Goal: Task Accomplishment & Management: Complete application form

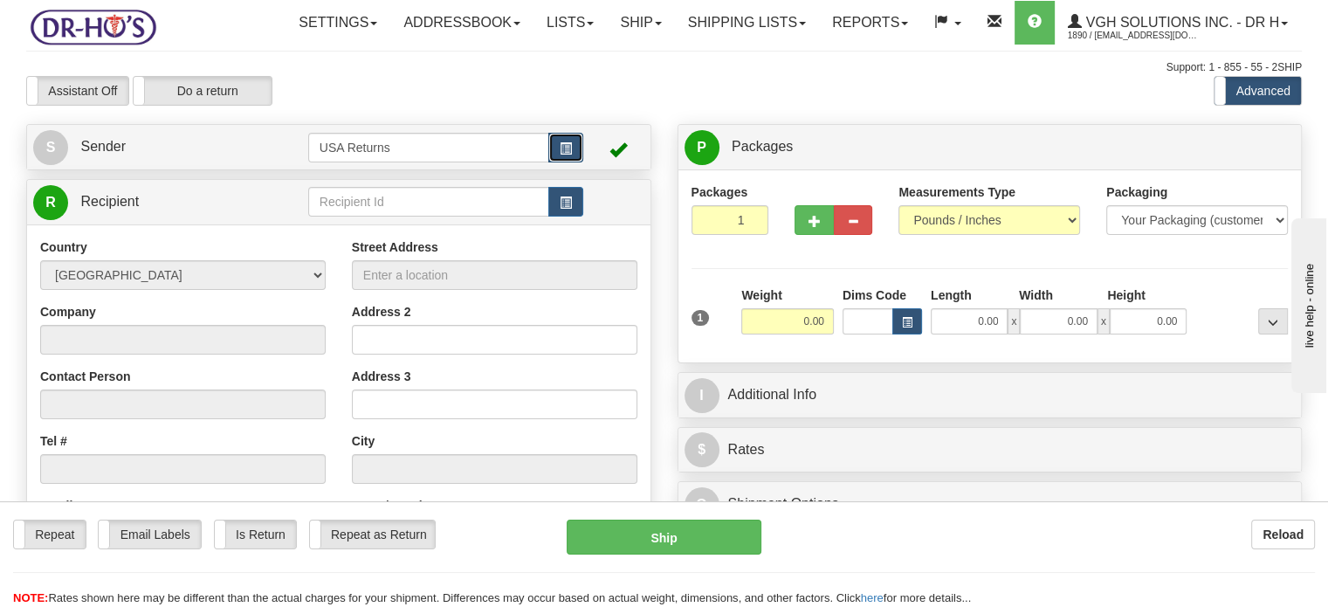
click at [555, 162] on button "button" at bounding box center [566, 148] width 35 height 30
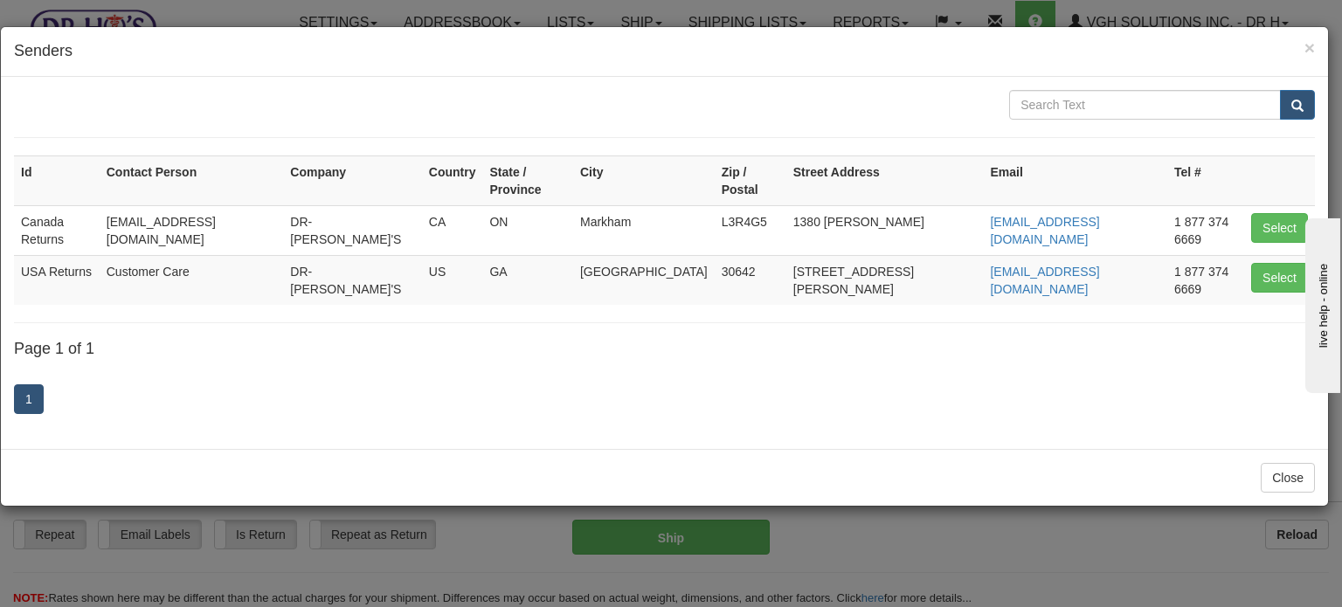
click at [1244, 255] on td "Select" at bounding box center [1279, 280] width 71 height 50
click at [1258, 263] on button "Select" at bounding box center [1279, 278] width 57 height 30
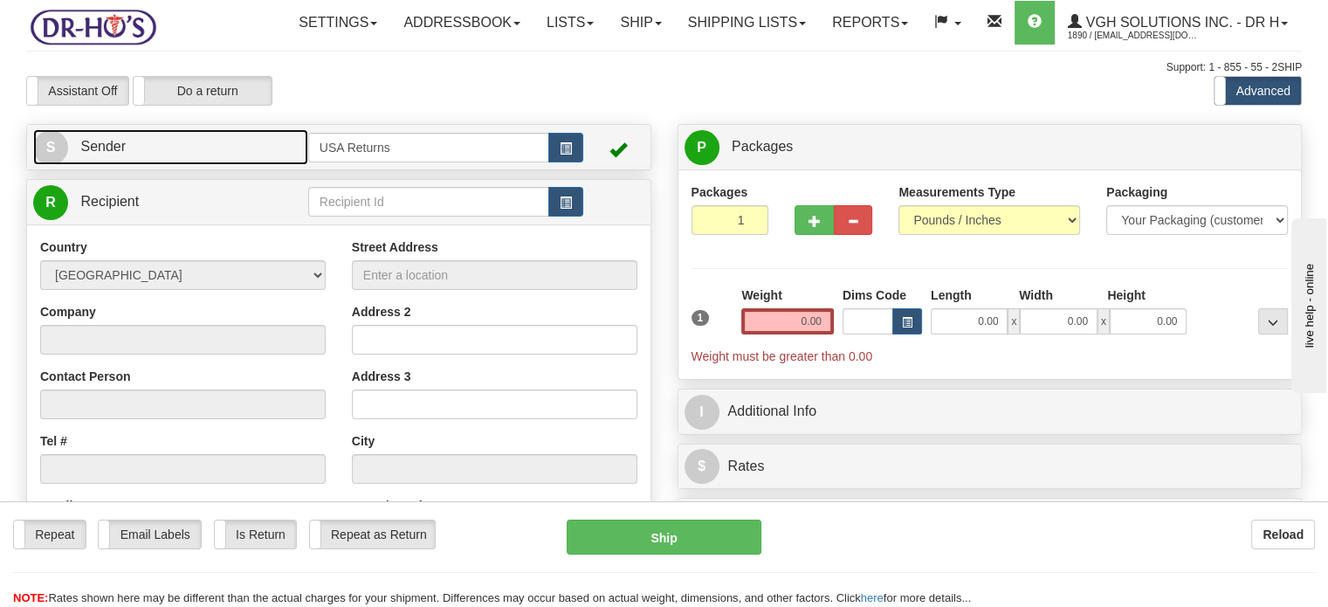
click at [204, 165] on link "S Sender" at bounding box center [170, 147] width 275 height 36
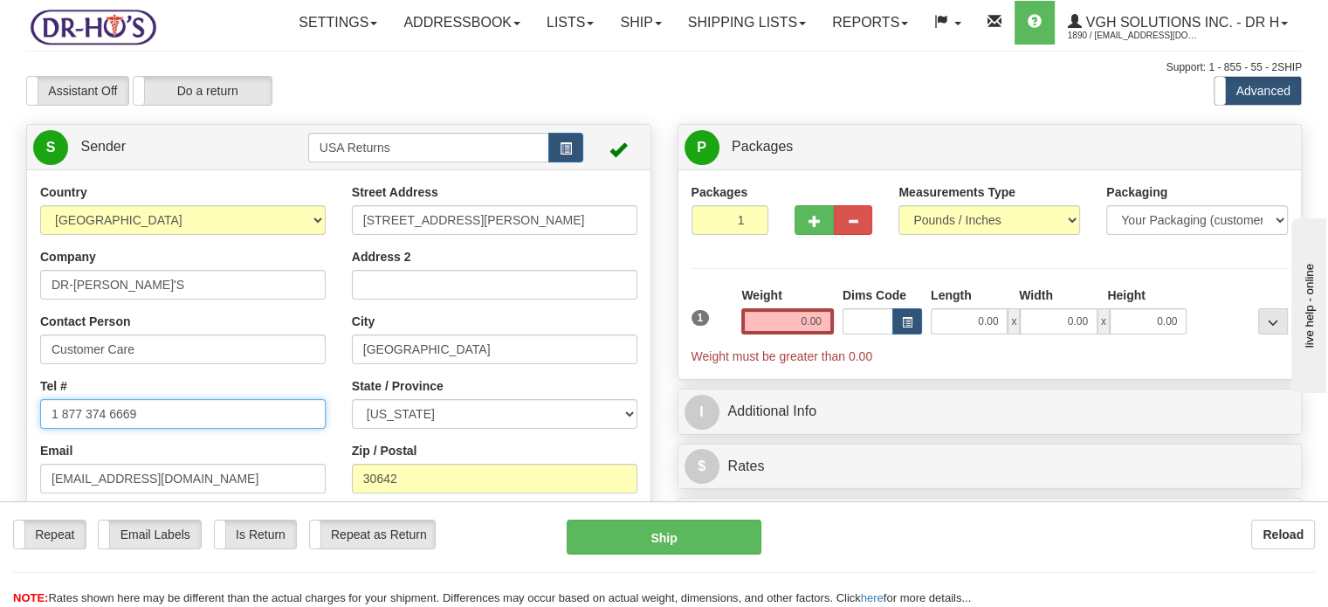
drag, startPoint x: 183, startPoint y: 456, endPoint x: 0, endPoint y: 445, distance: 182.9
paste input "2164103484"
type input "2164103484"
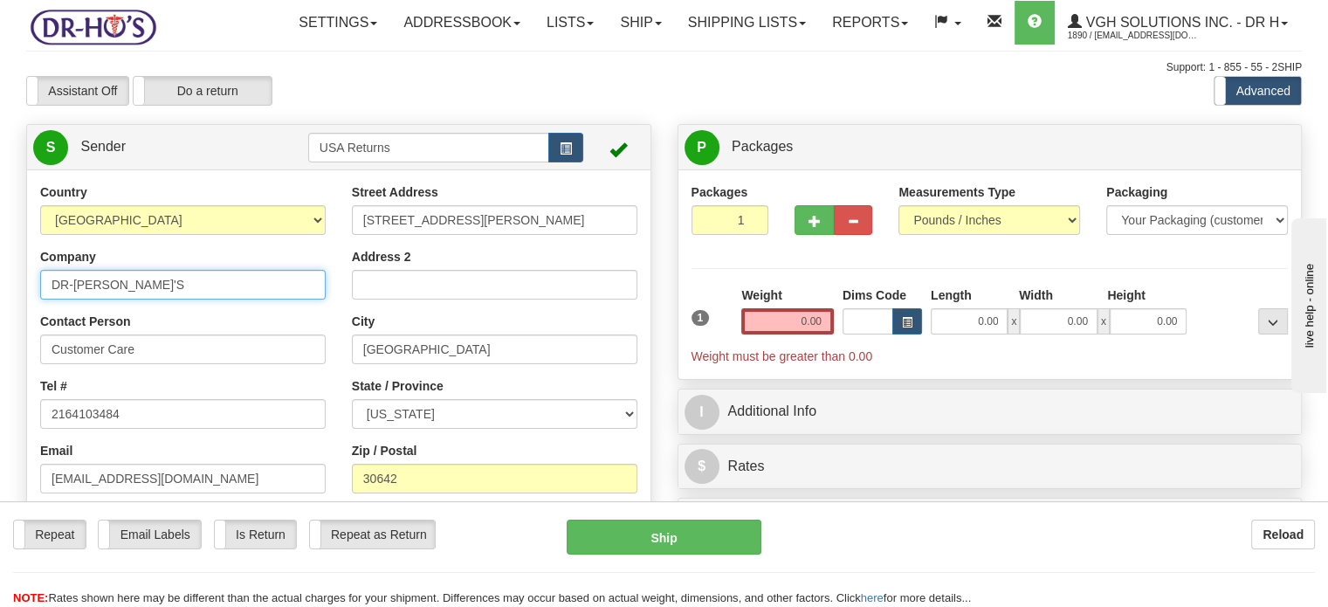
drag, startPoint x: 147, startPoint y: 330, endPoint x: 0, endPoint y: 312, distance: 147.9
type input "[PERSON_NAME]"
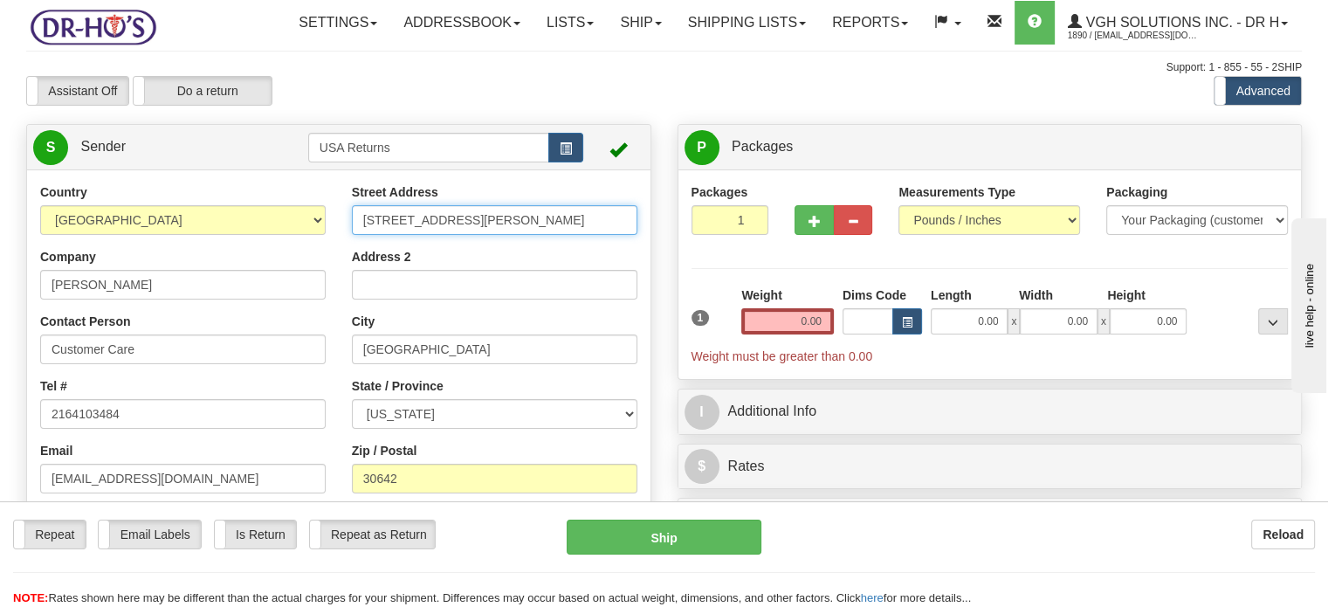
drag, startPoint x: 476, startPoint y: 266, endPoint x: 273, endPoint y: 262, distance: 203.5
click at [273, 262] on div "Country [GEOGRAPHIC_DATA] [GEOGRAPHIC_DATA] [GEOGRAPHIC_DATA] [GEOGRAPHIC_DATA]…" at bounding box center [339, 425] width 624 height 484
paste input "[STREET_ADDRESS][US_STATE]"
drag, startPoint x: 442, startPoint y: 255, endPoint x: 629, endPoint y: 258, distance: 186.9
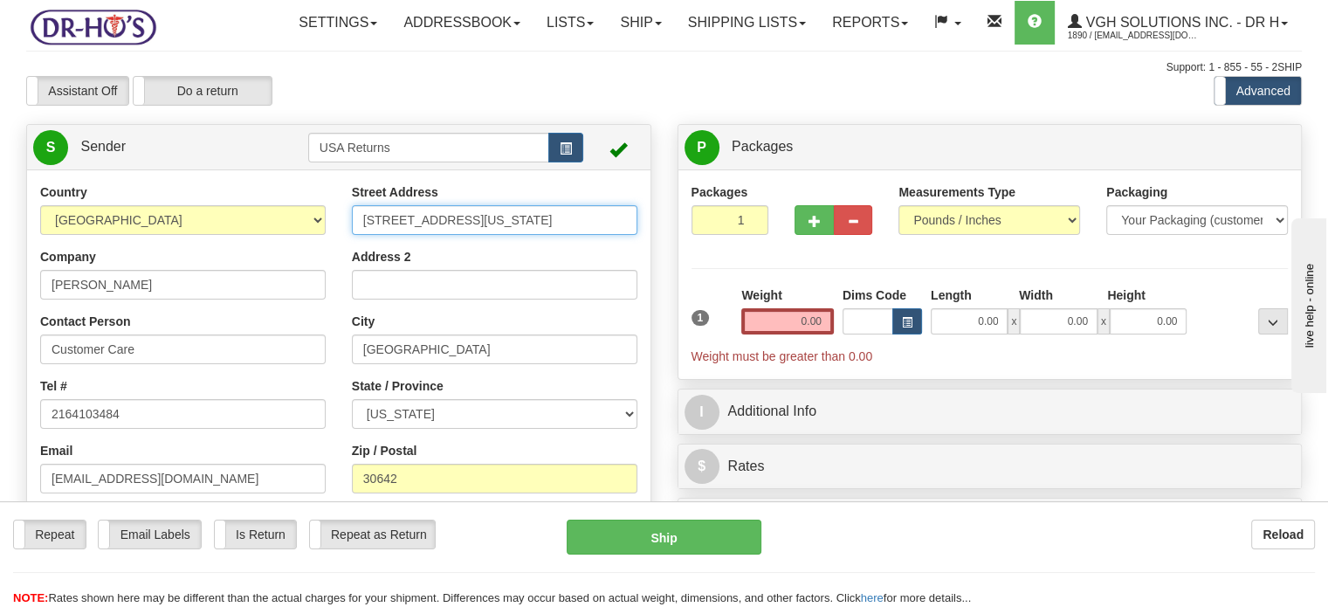
click at [629, 235] on input "[STREET_ADDRESS][US_STATE]" at bounding box center [495, 220] width 286 height 30
type input "[STREET_ADDRESS]"
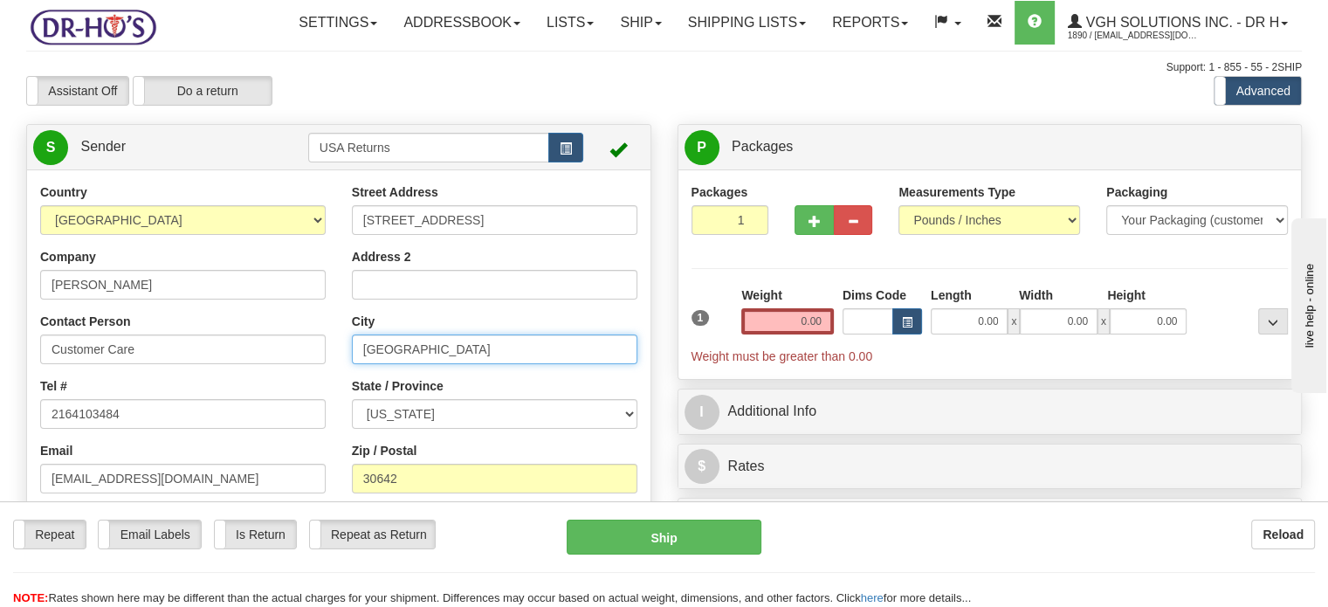
drag, startPoint x: 466, startPoint y: 384, endPoint x: 238, endPoint y: 364, distance: 228.8
click at [238, 365] on div "Country [GEOGRAPHIC_DATA] [GEOGRAPHIC_DATA] [GEOGRAPHIC_DATA] [GEOGRAPHIC_DATA]…" at bounding box center [339, 425] width 624 height 484
paste input "[GEOGRAPHIC_DATA][US_STATE] [GEOGRAPHIC_DATA]"
drag, startPoint x: 398, startPoint y: 383, endPoint x: 576, endPoint y: 383, distance: 177.3
click at [576, 364] on input "[GEOGRAPHIC_DATA][US_STATE] [GEOGRAPHIC_DATA]" at bounding box center [495, 350] width 286 height 30
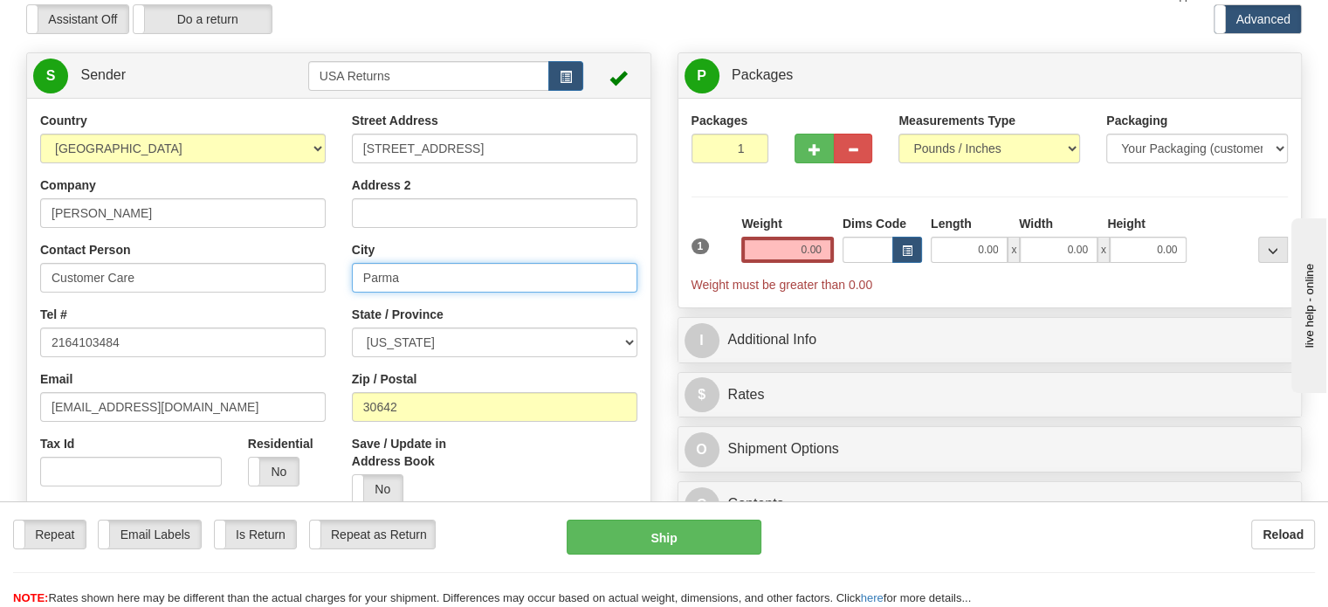
scroll to position [87, 0]
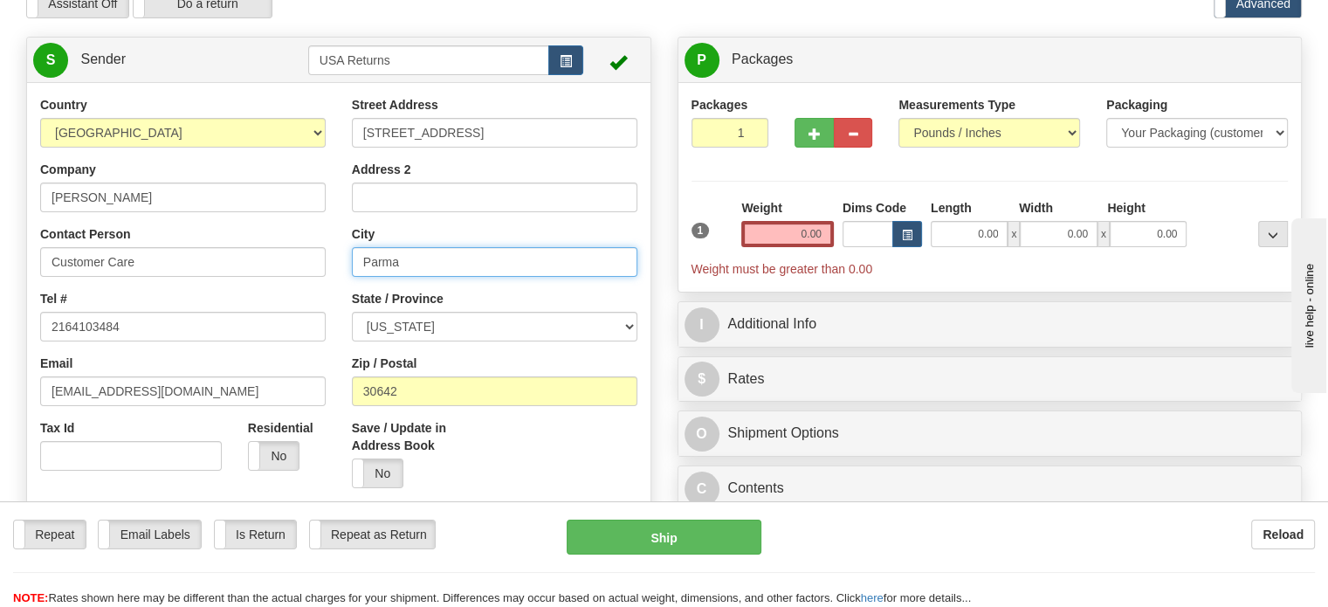
type input "Parma"
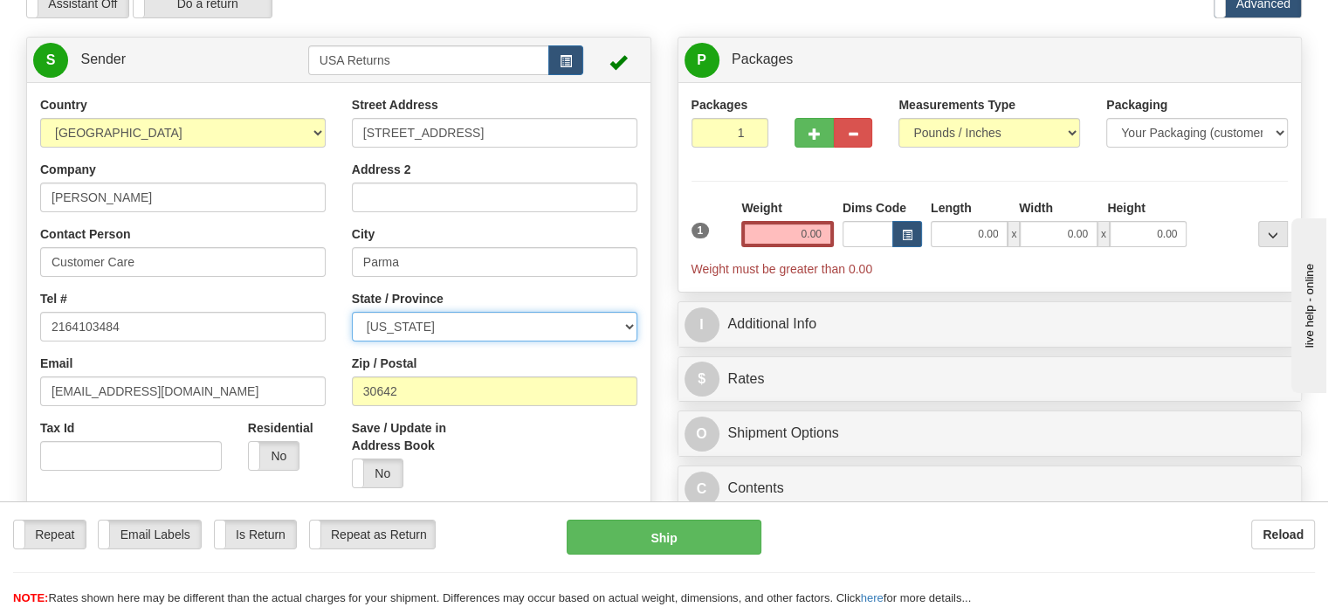
click at [628, 342] on select "[US_STATE] [US_STATE] [US_STATE] [US_STATE] Armed Forces America Armed Forces E…" at bounding box center [495, 327] width 286 height 30
select select "OH"
click at [352, 342] on select "[US_STATE] [US_STATE] [US_STATE] [US_STATE] Armed Forces America Armed Forces E…" at bounding box center [495, 327] width 286 height 30
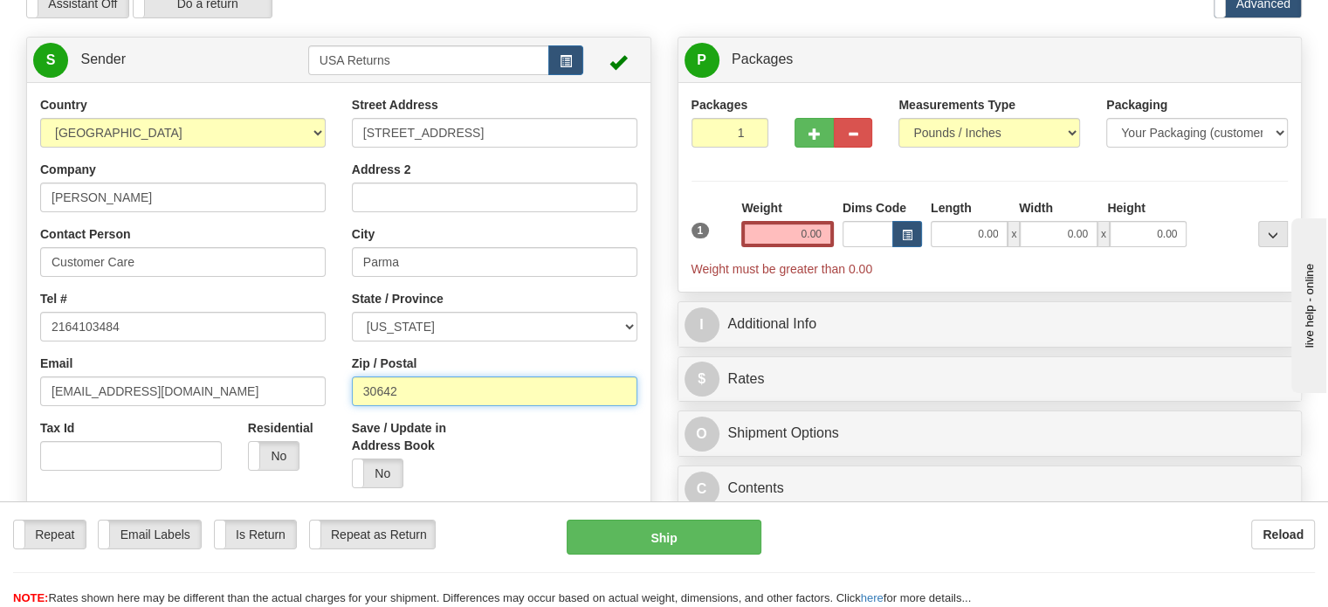
drag, startPoint x: 454, startPoint y: 445, endPoint x: 283, endPoint y: 432, distance: 171.6
click at [285, 432] on div "Country [GEOGRAPHIC_DATA] [GEOGRAPHIC_DATA] [GEOGRAPHIC_DATA] [GEOGRAPHIC_DATA]…" at bounding box center [339, 338] width 624 height 484
paste input "[US_STATE], 44130 [GEOGRAPHIC_DATA]"
drag, startPoint x: 401, startPoint y: 425, endPoint x: 330, endPoint y: 429, distance: 70.8
click at [330, 429] on div "Country [GEOGRAPHIC_DATA] [GEOGRAPHIC_DATA] [GEOGRAPHIC_DATA] [GEOGRAPHIC_DATA]…" at bounding box center [339, 338] width 624 height 484
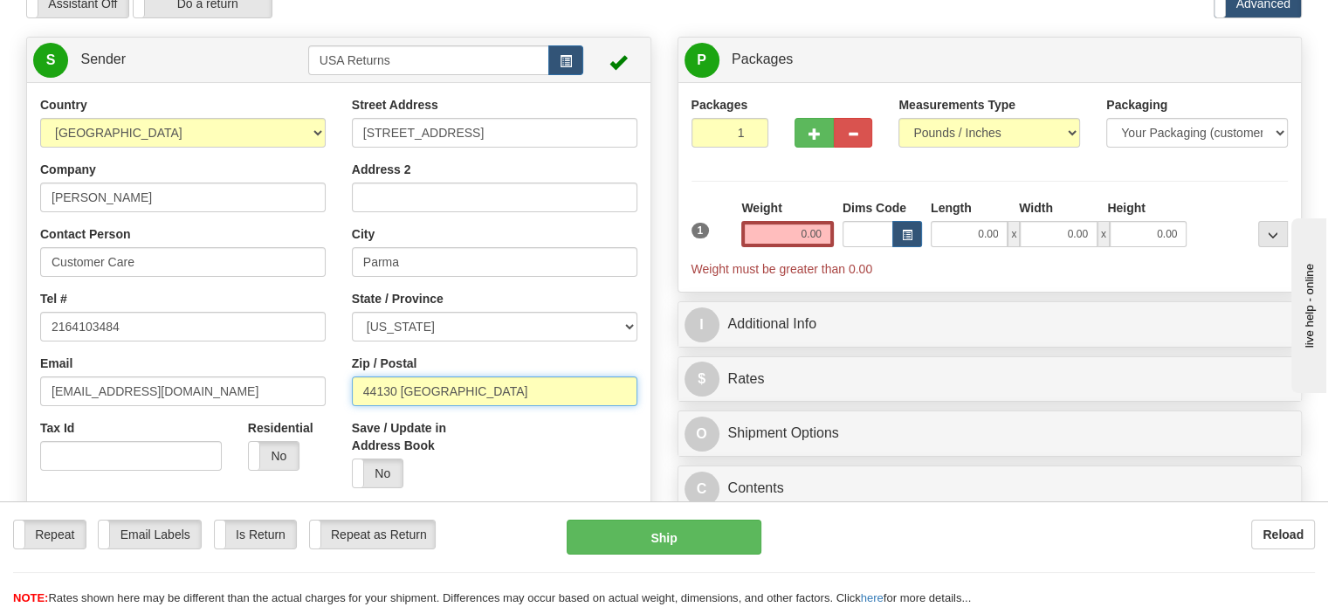
click at [512, 406] on input "44130 [GEOGRAPHIC_DATA]" at bounding box center [495, 391] width 286 height 30
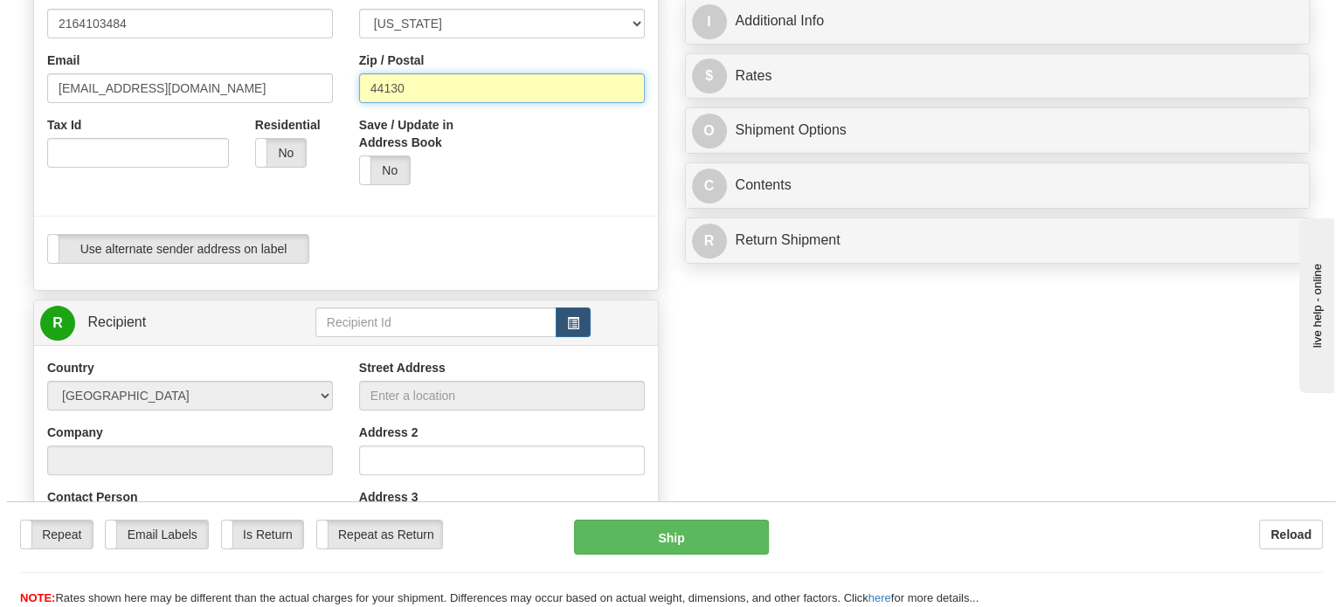
scroll to position [437, 0]
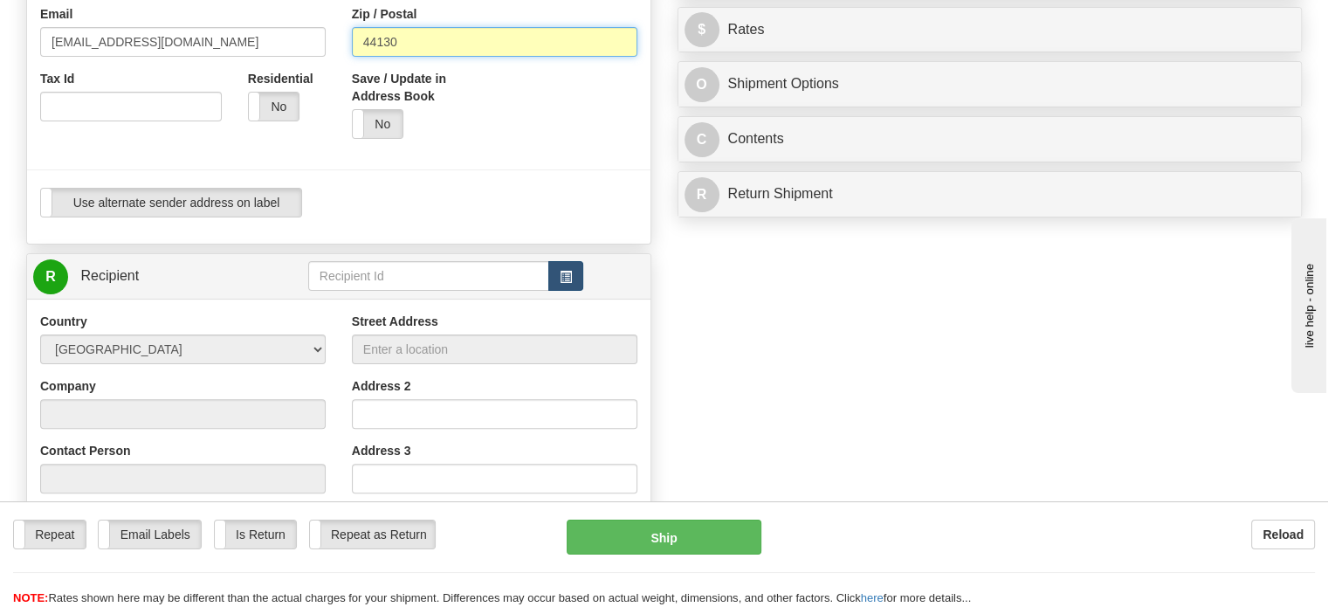
type input "44130"
click at [560, 283] on span "button" at bounding box center [566, 277] width 12 height 11
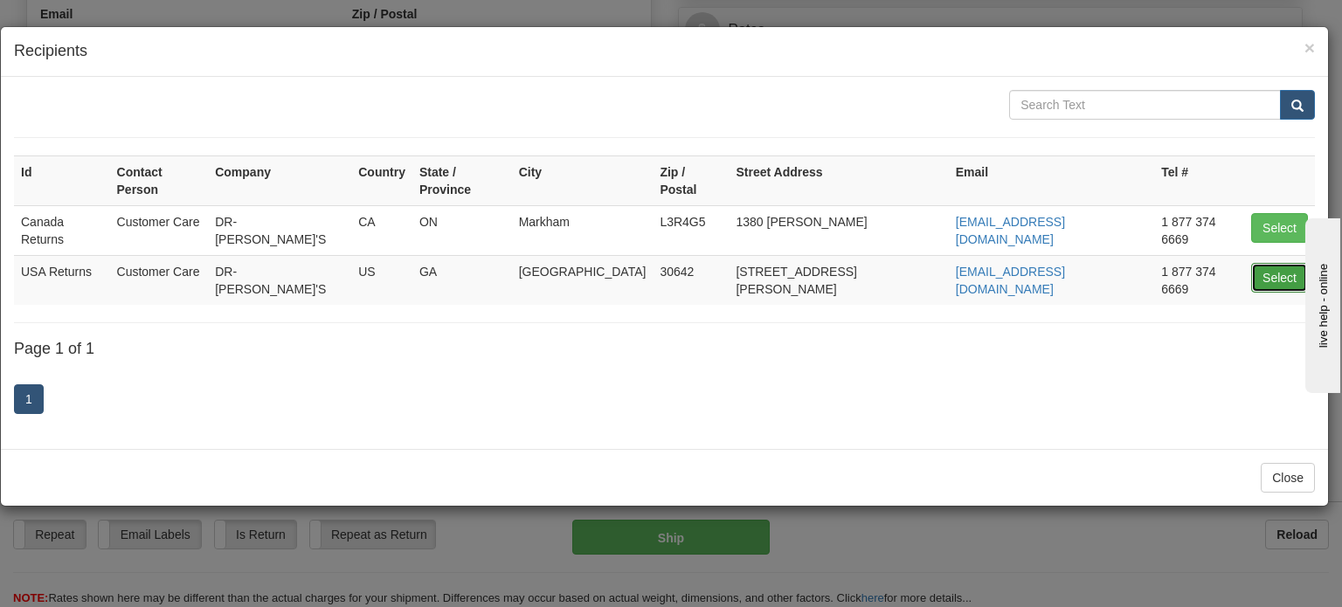
click at [1266, 263] on button "Select" at bounding box center [1279, 278] width 57 height 30
type input "USA Returns"
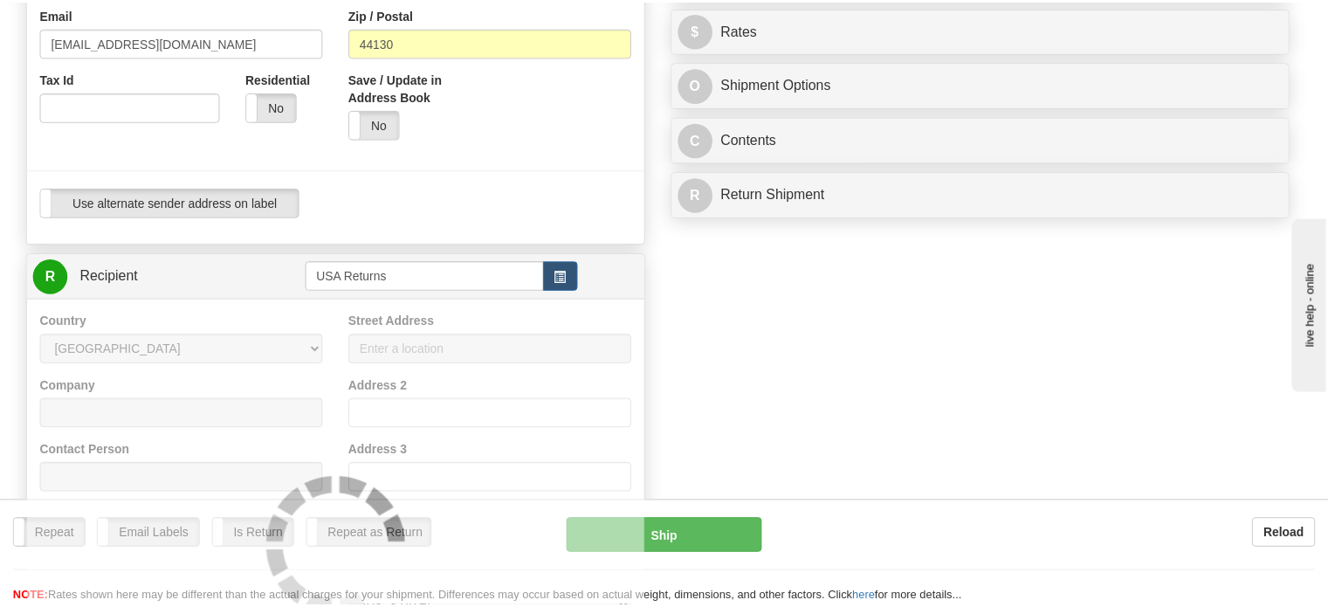
scroll to position [59, 0]
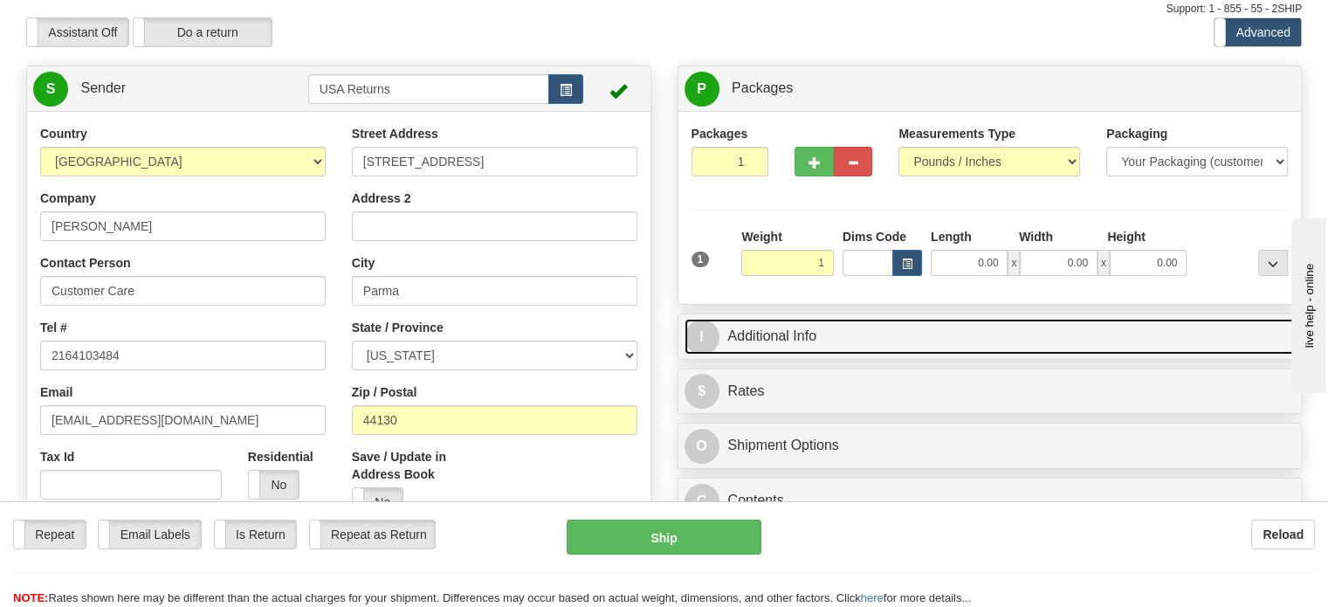
click at [918, 355] on link "I Additional Info" at bounding box center [990, 337] width 611 height 36
type input "1.00"
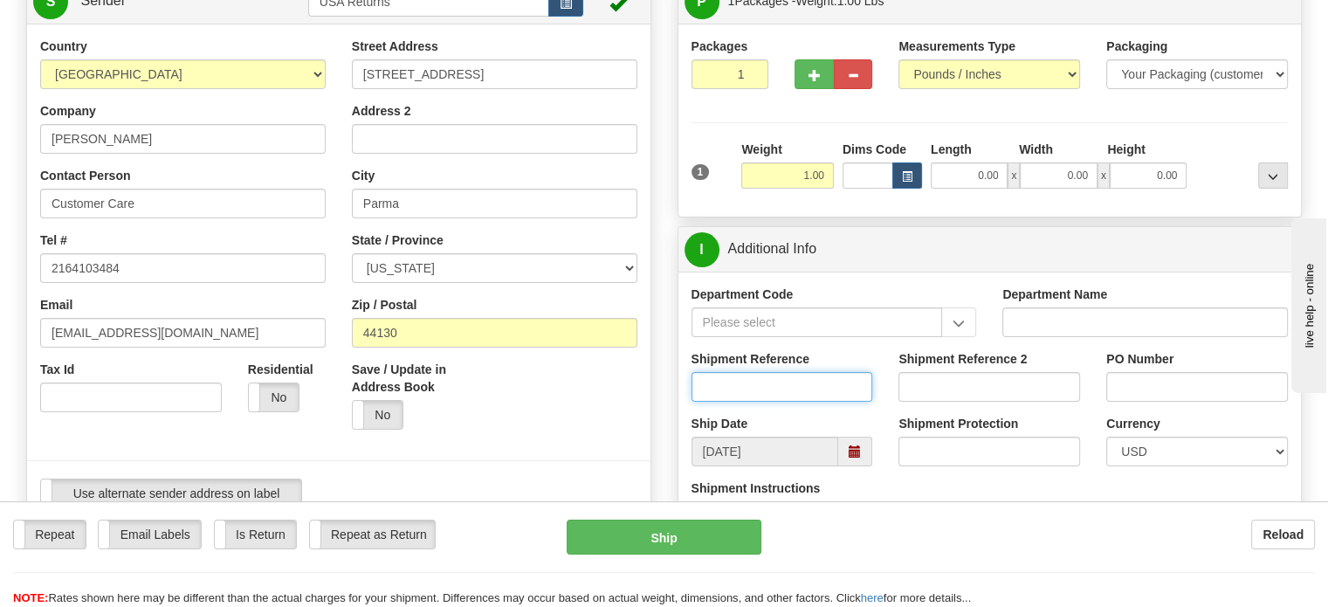
click at [767, 402] on input "Shipment Reference" at bounding box center [783, 387] width 182 height 30
paste input "1202220"
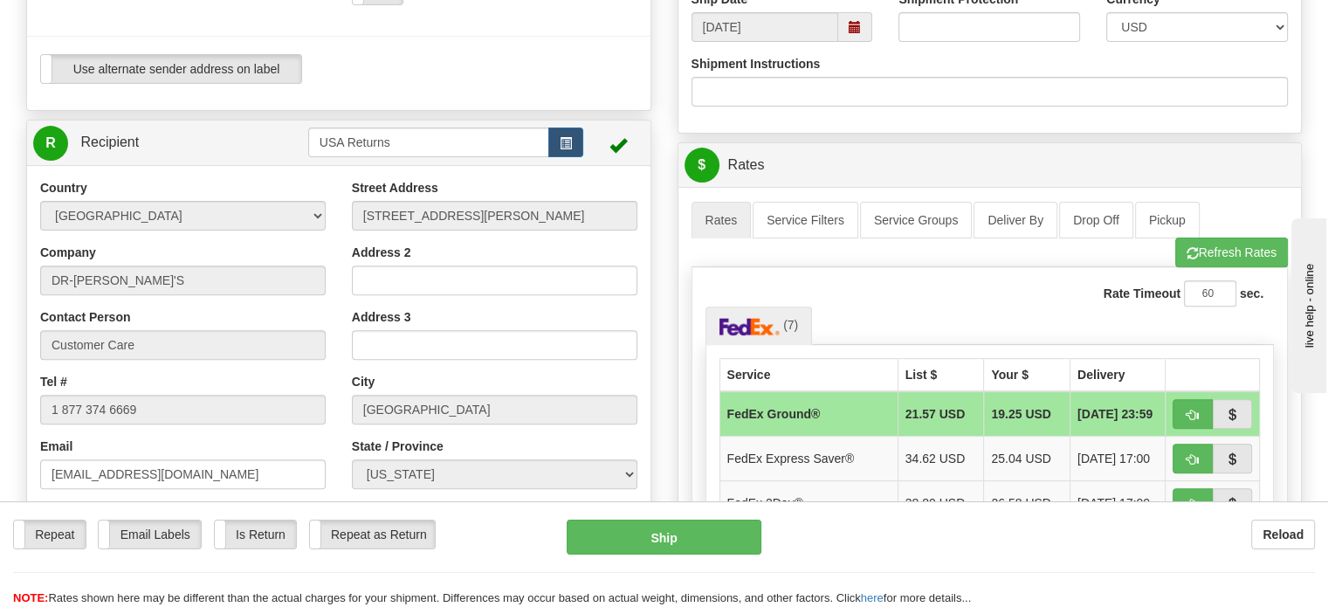
scroll to position [583, 0]
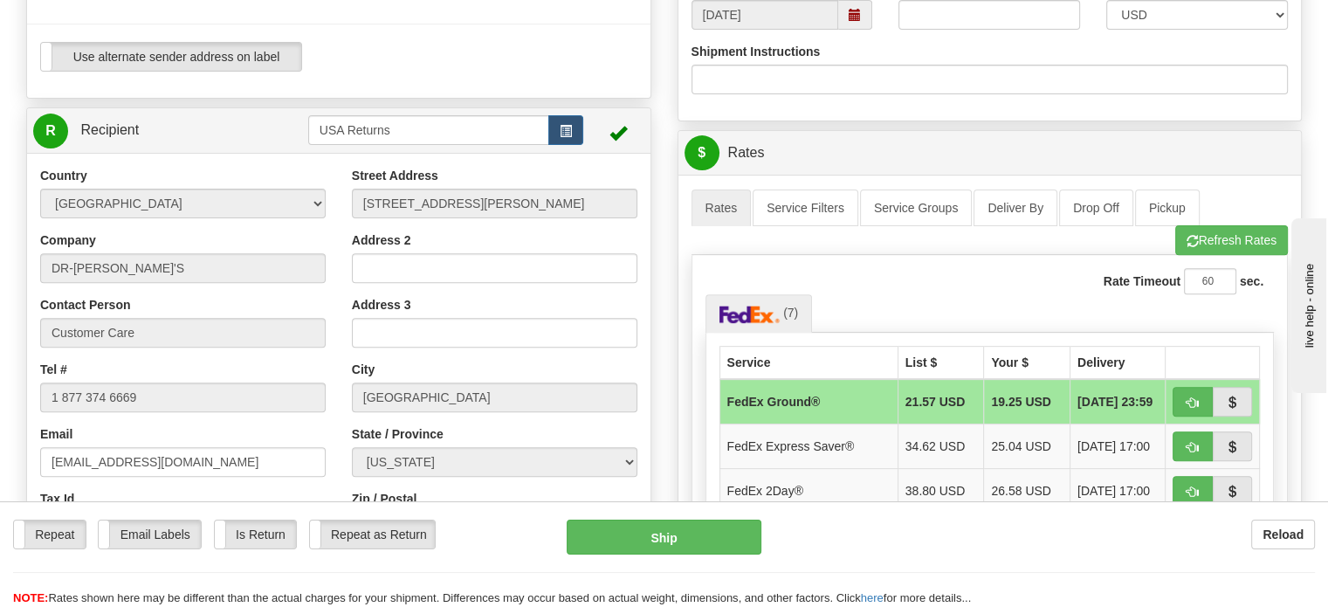
type input "1202220"
click at [454, 348] on input "Address 3" at bounding box center [495, 333] width 286 height 30
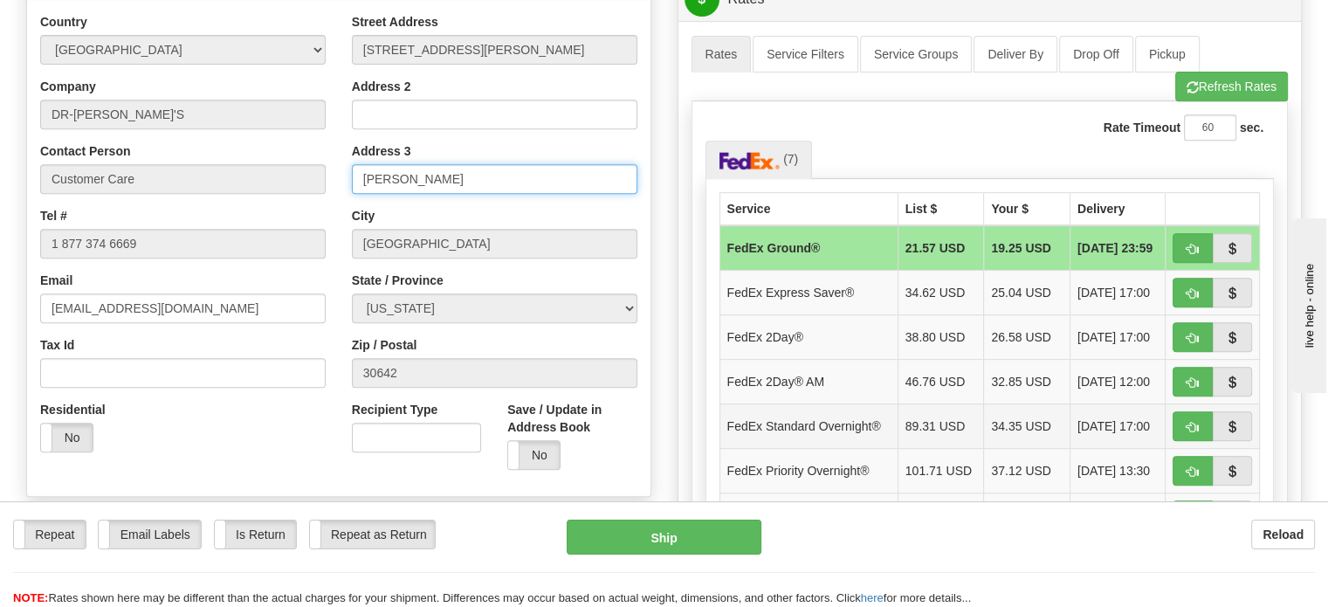
scroll to position [757, 0]
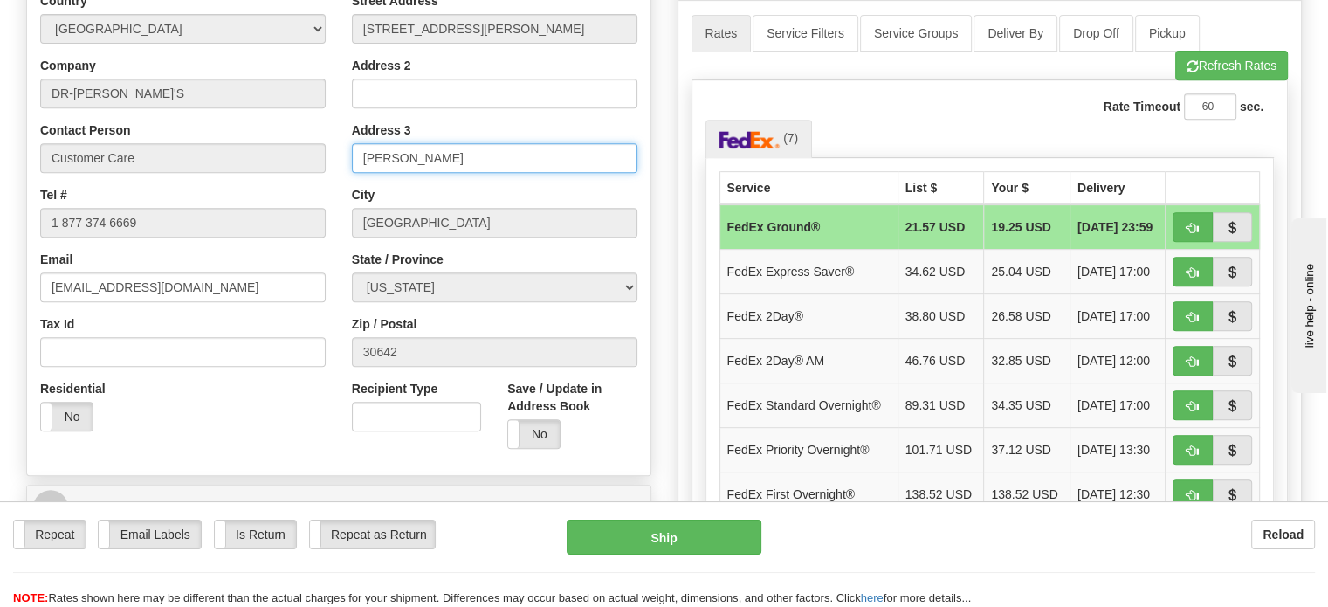
type input "[PERSON_NAME]"
click at [218, 445] on div "Residential Yes No" at bounding box center [183, 412] width 312 height 65
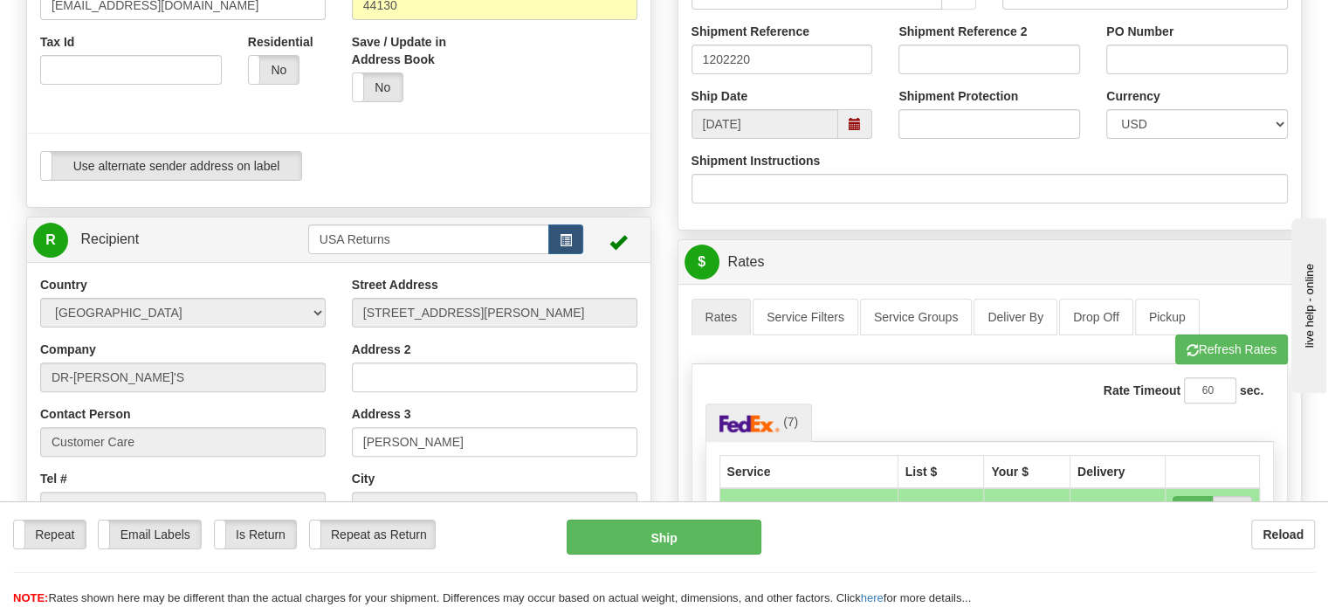
scroll to position [408, 0]
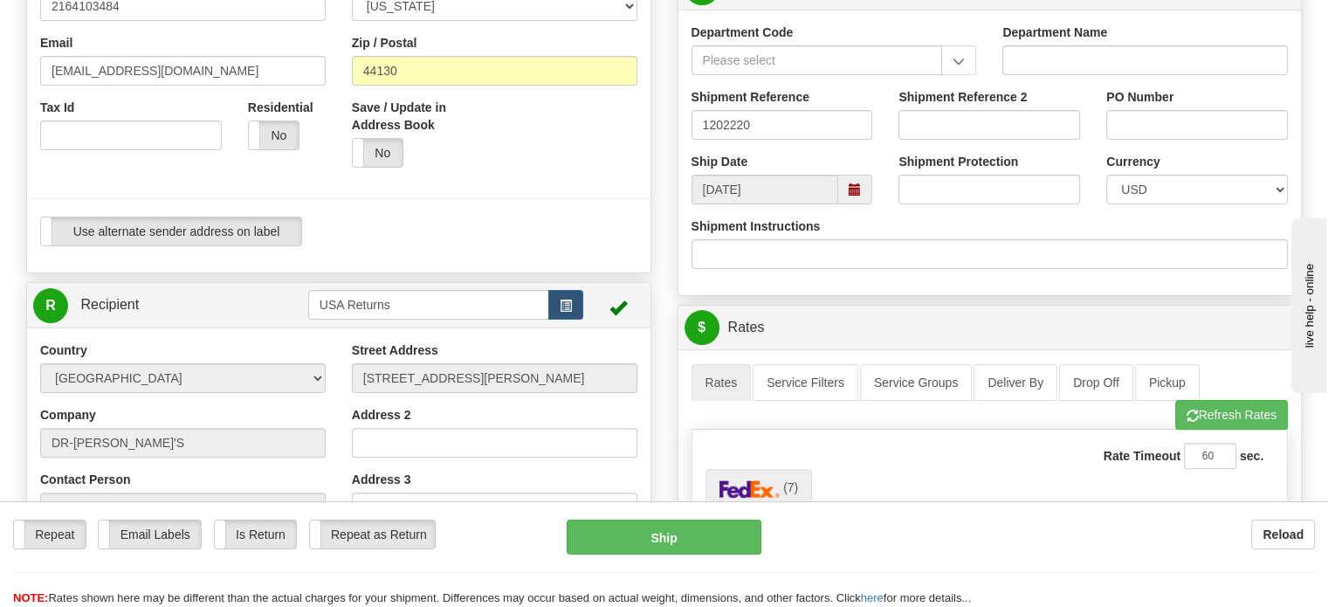
click at [10, 303] on div "Toggle navigation Settings Shipping Preferences Fields Preferences New" at bounding box center [664, 439] width 1328 height 1694
